Goal: Task Accomplishment & Management: Manage account settings

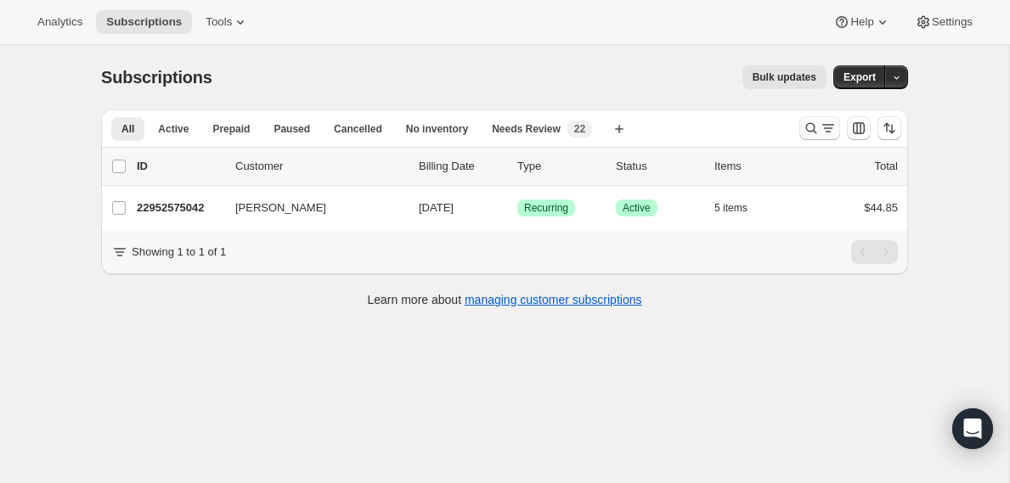
click at [809, 128] on icon "Search and filter results" at bounding box center [811, 128] width 17 height 17
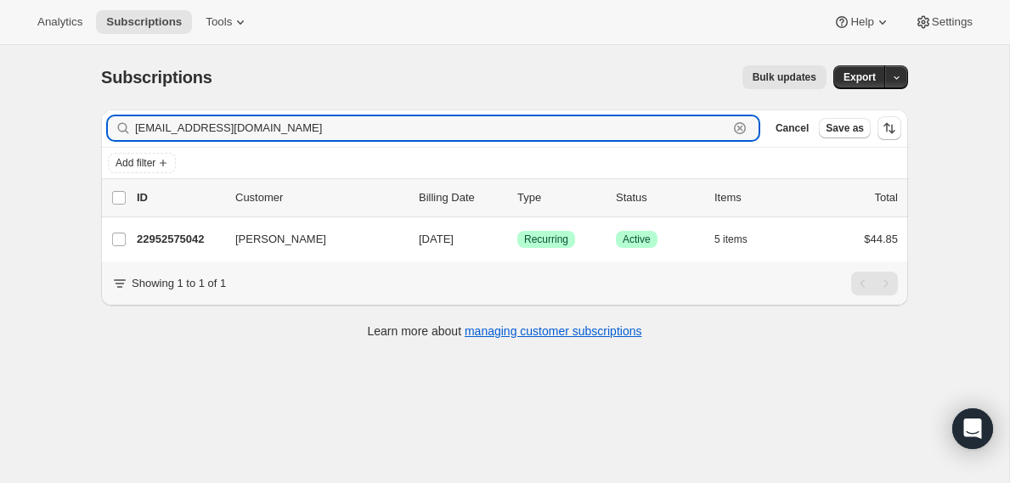
click at [739, 127] on icon "button" at bounding box center [740, 129] width 6 height 6
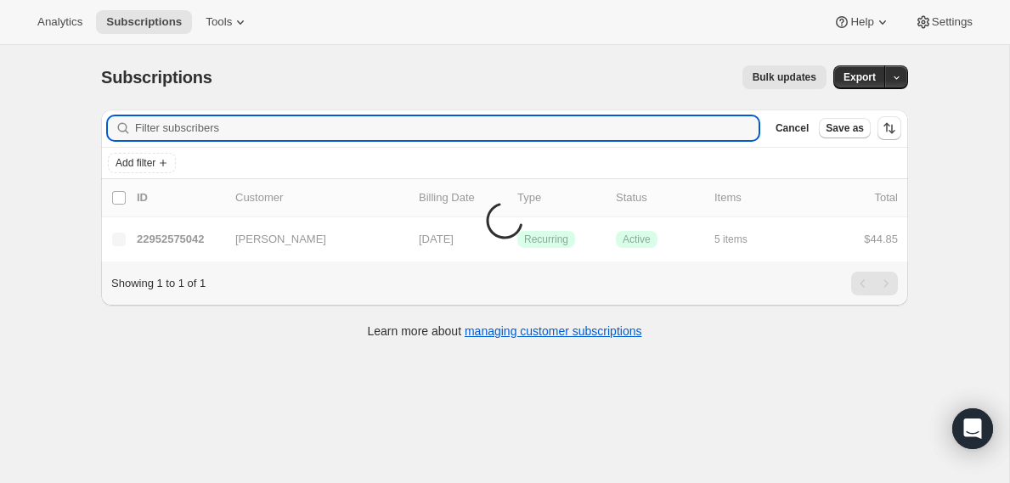
paste input "[EMAIL_ADDRESS][DOMAIN_NAME]"
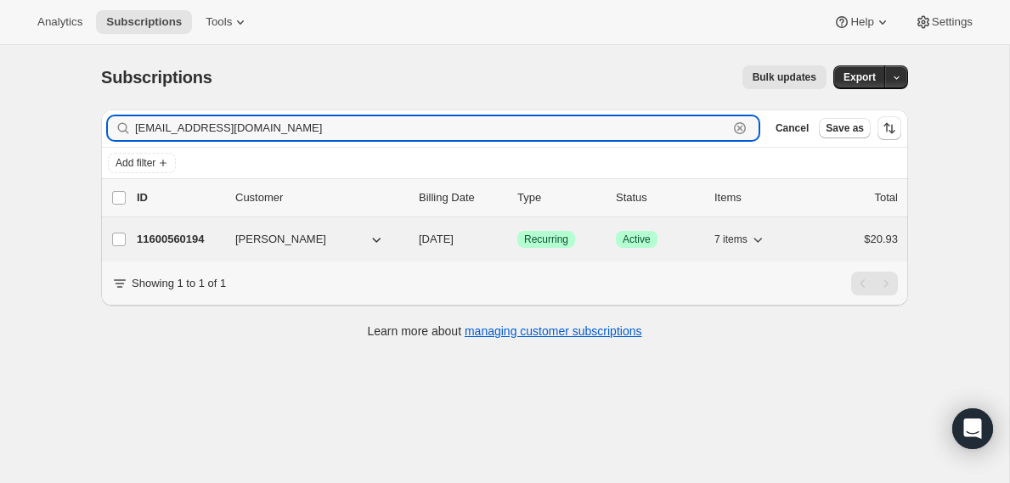
type input "[EMAIL_ADDRESS][DOMAIN_NAME]"
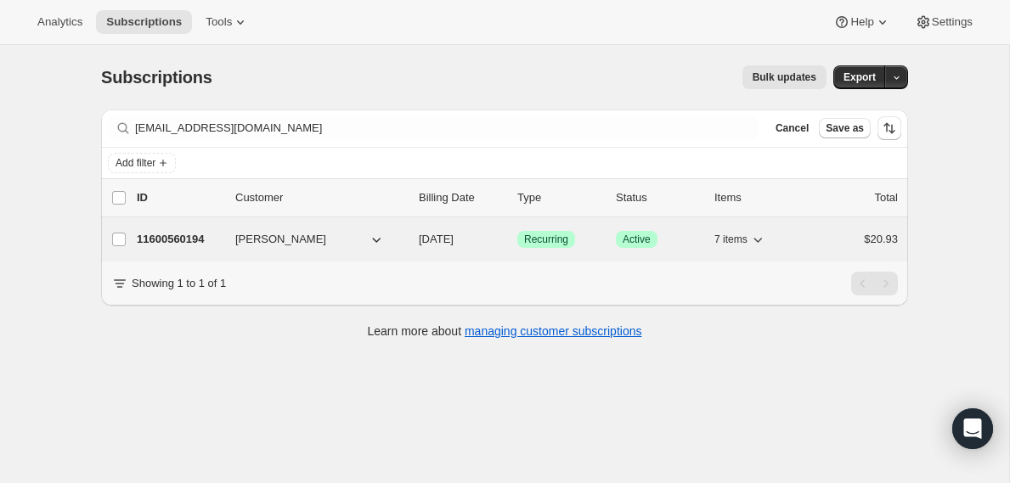
click at [188, 240] on p "11600560194" at bounding box center [179, 239] width 85 height 17
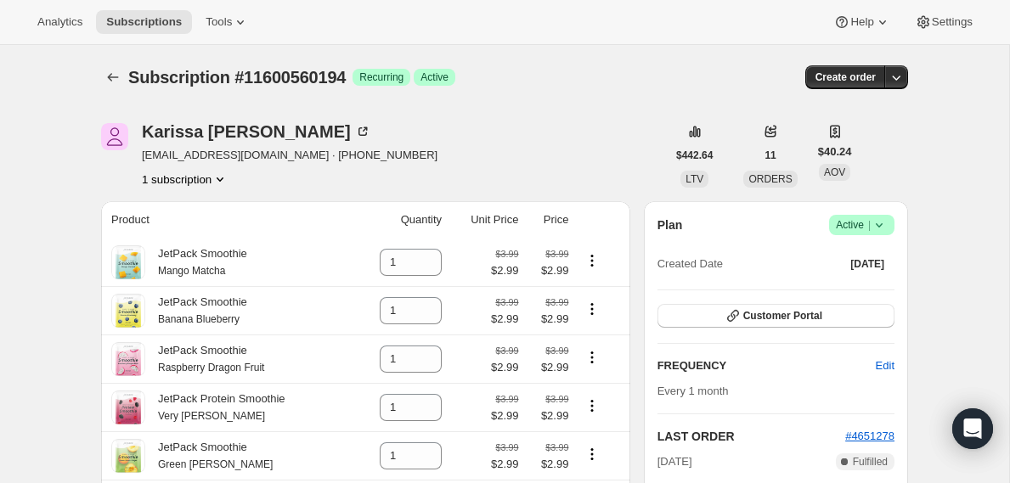
click at [859, 232] on span "Active |" at bounding box center [862, 225] width 52 height 17
click at [854, 285] on span "Cancel subscription" at bounding box center [856, 287] width 96 height 13
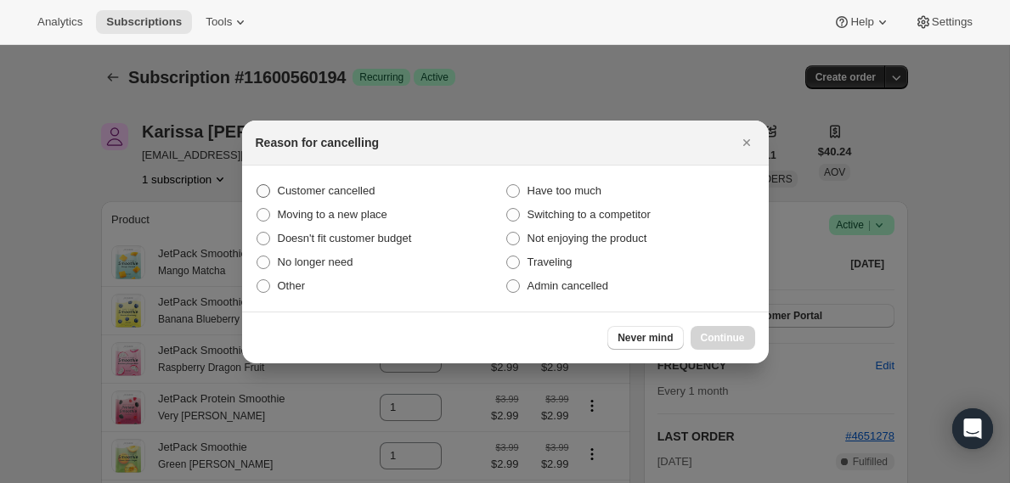
click at [288, 180] on label "Customer cancelled" at bounding box center [381, 191] width 250 height 24
click at [257, 184] on input "Customer cancelled" at bounding box center [256, 184] width 1 height 1
radio input "true"
click at [698, 330] on button "Continue" at bounding box center [722, 338] width 65 height 24
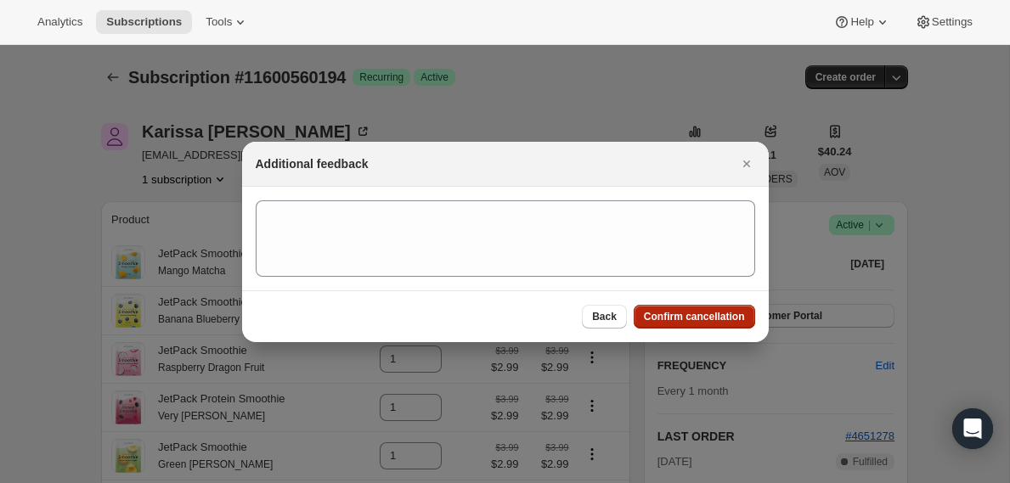
click at [690, 314] on span "Confirm cancellation" at bounding box center [694, 317] width 101 height 14
